Goal: Task Accomplishment & Management: Use online tool/utility

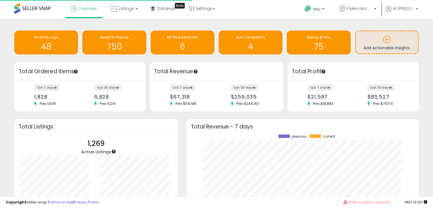
scroll to position [79, 221]
click at [127, 9] on span "Listings" at bounding box center [126, 9] width 15 height 6
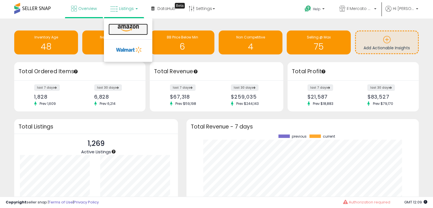
click at [126, 29] on icon at bounding box center [128, 27] width 25 height 7
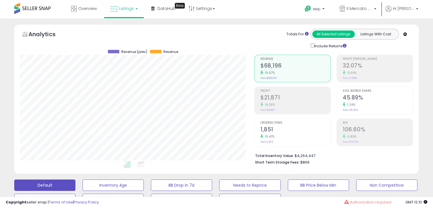
scroll to position [142, 0]
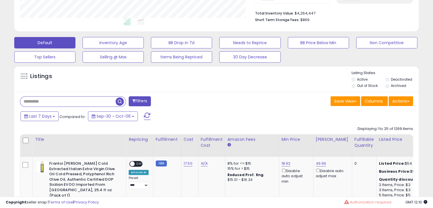
click at [52, 103] on input "text" at bounding box center [67, 101] width 95 height 10
paste input "**********"
type input "**********"
click at [118, 102] on span "button" at bounding box center [120, 101] width 8 height 8
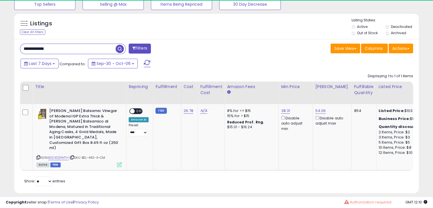
scroll to position [116, 234]
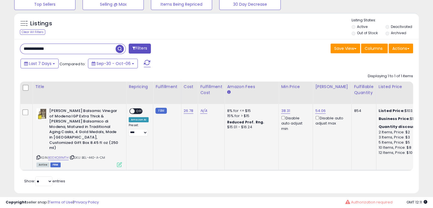
click at [137, 111] on span "OFF" at bounding box center [139, 111] width 9 height 5
click at [136, 111] on span "ON" at bounding box center [133, 111] width 7 height 5
